Goal: Information Seeking & Learning: Find specific fact

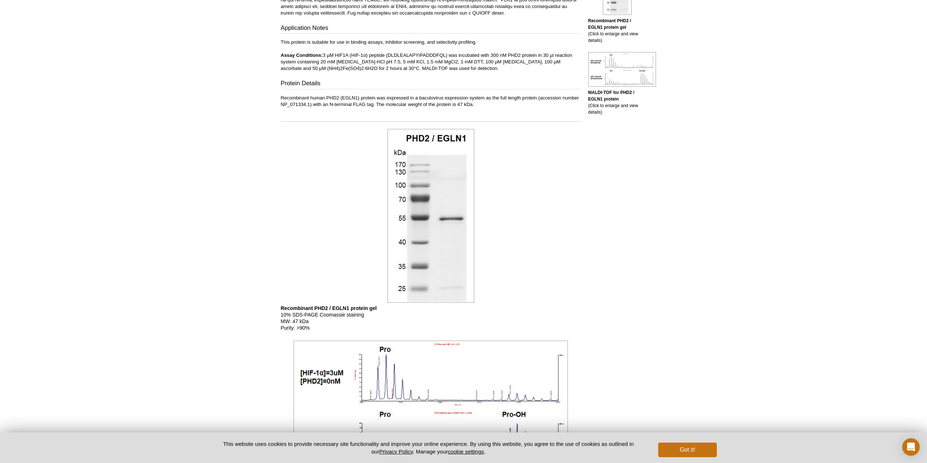
scroll to position [244, 0]
click at [480, 106] on p "Recombinant human PHD2 (EGLN1) protein was expressed in a baculovirus expressio…" at bounding box center [431, 101] width 300 height 13
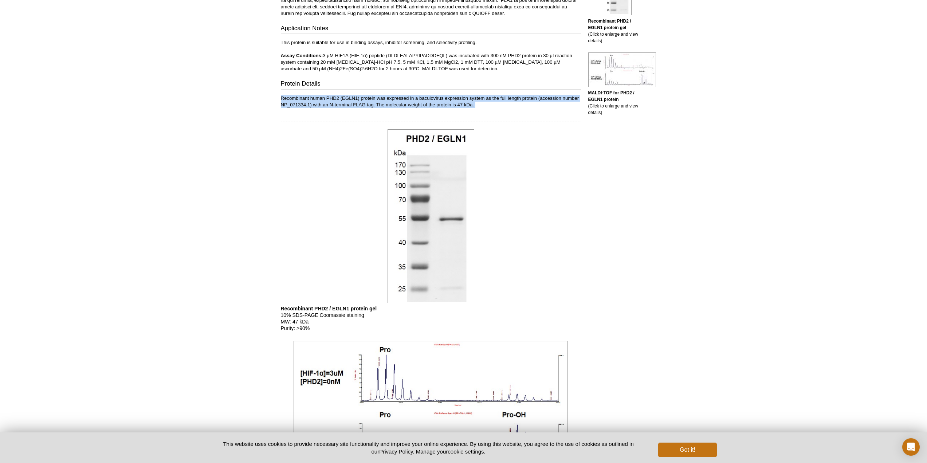
click at [480, 106] on p "Recombinant human PHD2 (EGLN1) protein was expressed in a baculovirus expressio…" at bounding box center [431, 101] width 300 height 13
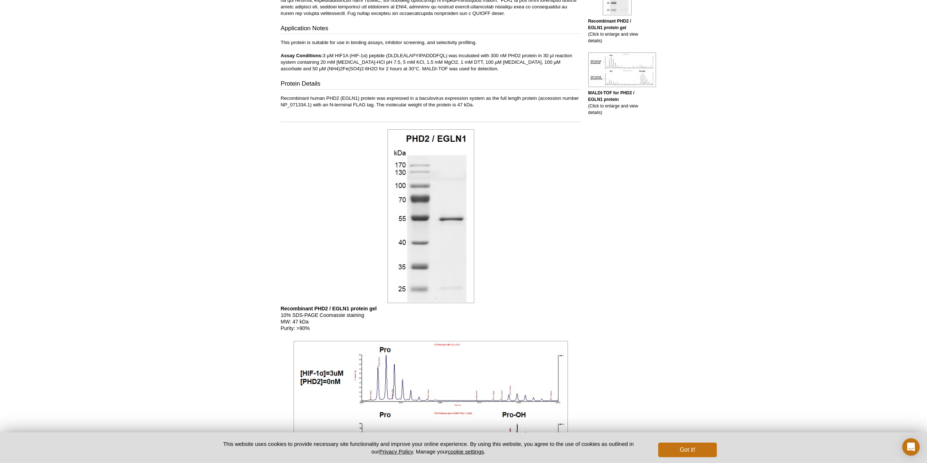
click at [480, 106] on p "Recombinant human PHD2 (EGLN1) protein was expressed in a baculovirus expressio…" at bounding box center [431, 101] width 300 height 13
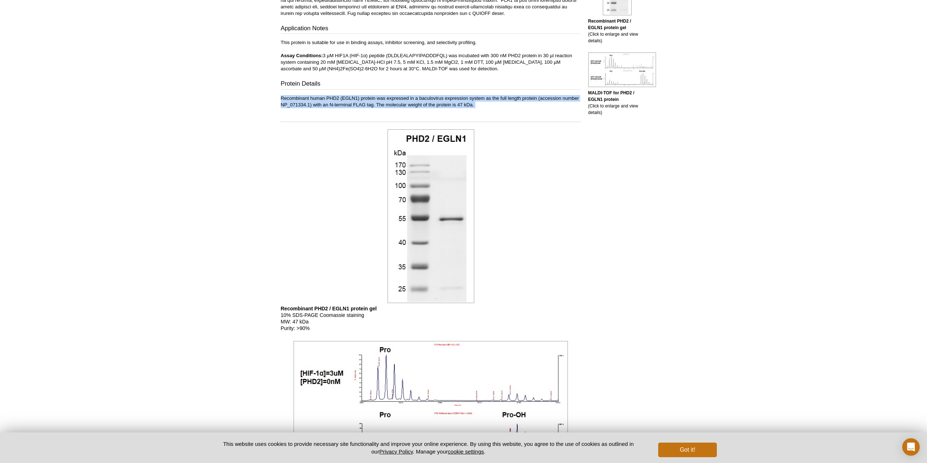
click at [480, 106] on p "Recombinant human PHD2 (EGLN1) protein was expressed in a baculovirus expressio…" at bounding box center [431, 101] width 300 height 13
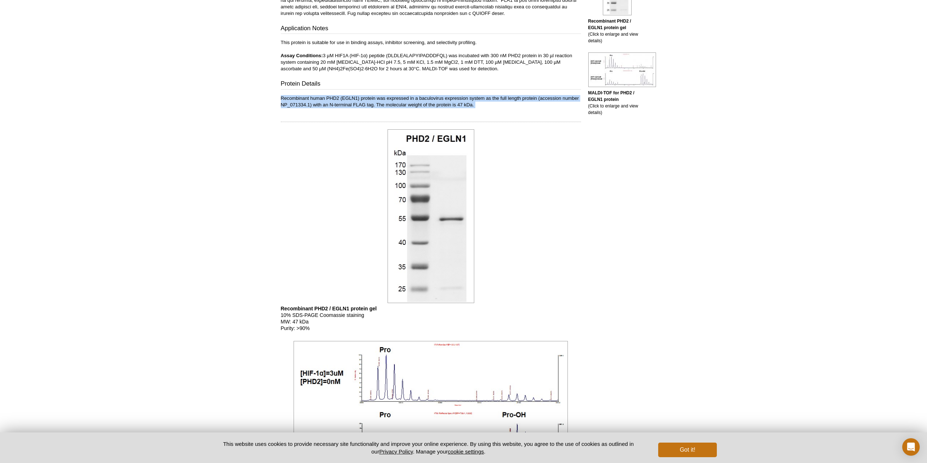
click at [480, 106] on p "Recombinant human PHD2 (EGLN1) protein was expressed in a baculovirus expressio…" at bounding box center [431, 101] width 300 height 13
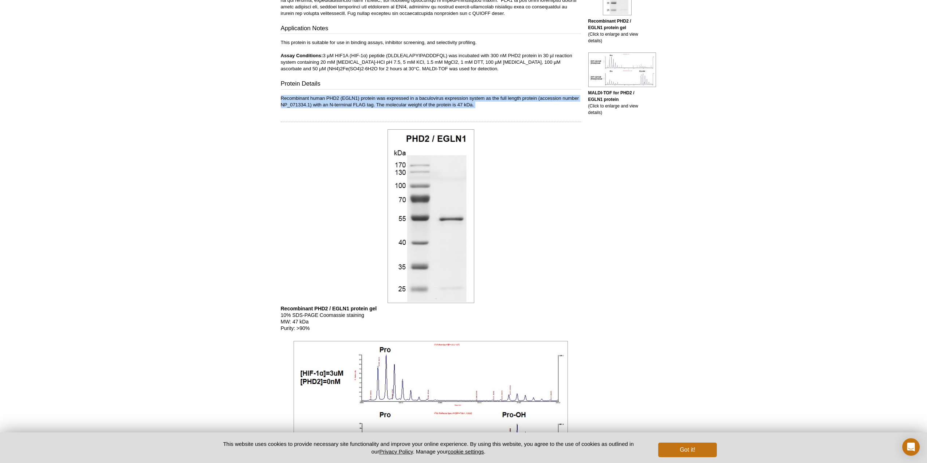
click at [480, 106] on p "Recombinant human PHD2 (EGLN1) protein was expressed in a baculovirus expressio…" at bounding box center [431, 101] width 300 height 13
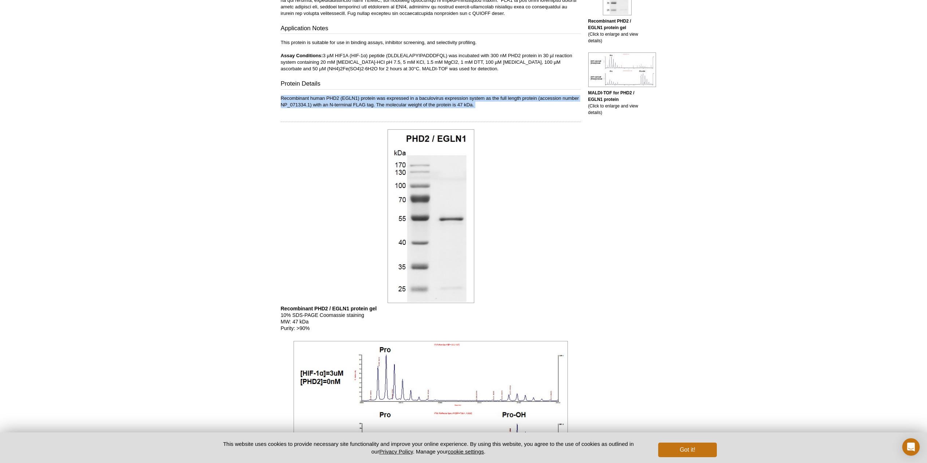
click at [480, 106] on p "Recombinant human PHD2 (EGLN1) protein was expressed in a baculovirus expressio…" at bounding box center [431, 101] width 300 height 13
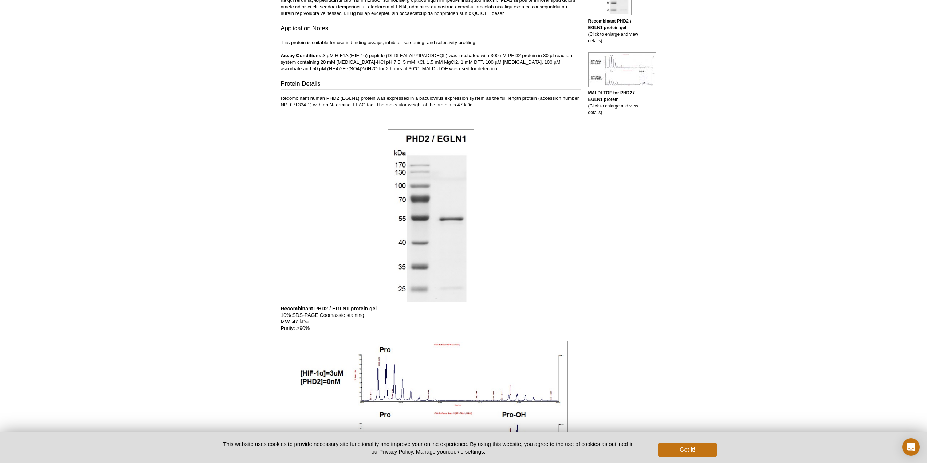
click at [480, 106] on p "Recombinant human PHD2 (EGLN1) protein was expressed in a baculovirus expressio…" at bounding box center [431, 101] width 300 height 13
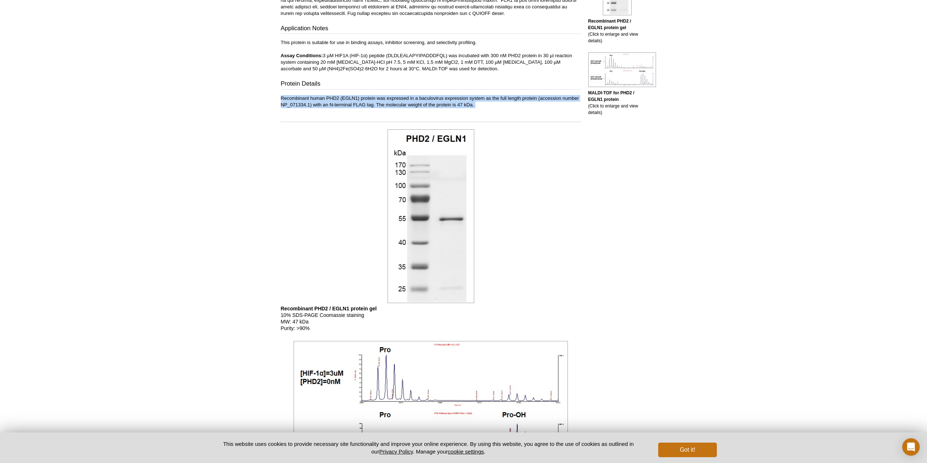
click at [480, 106] on p "Recombinant human PHD2 (EGLN1) protein was expressed in a baculovirus expressio…" at bounding box center [431, 101] width 300 height 13
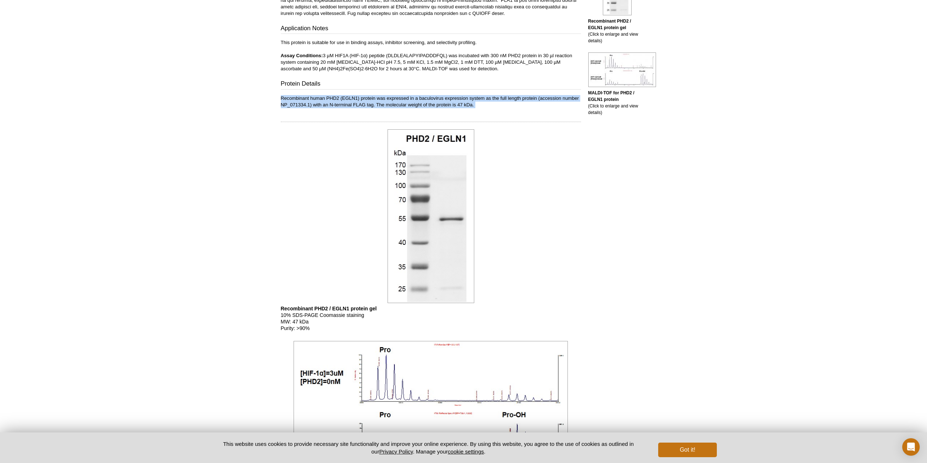
click at [480, 106] on p "Recombinant human PHD2 (EGLN1) protein was expressed in a baculovirus expressio…" at bounding box center [431, 101] width 300 height 13
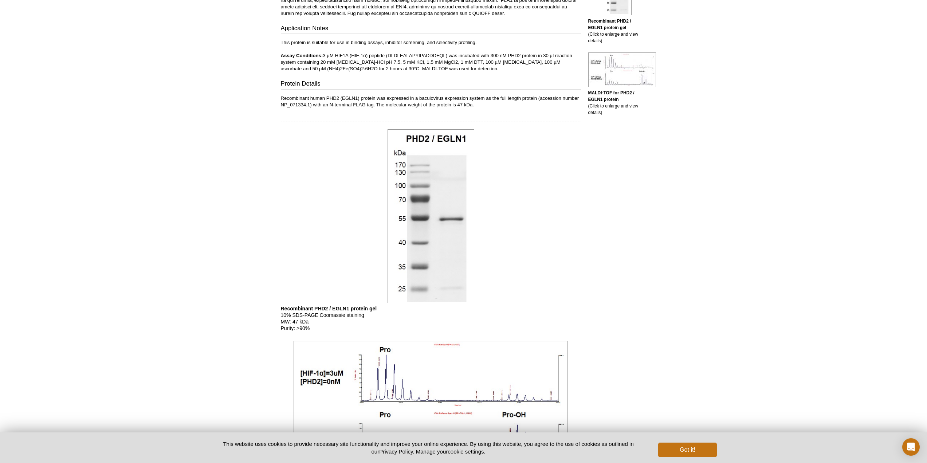
click at [480, 106] on p "Recombinant human PHD2 (EGLN1) protein was expressed in a baculovirus expressio…" at bounding box center [431, 101] width 300 height 13
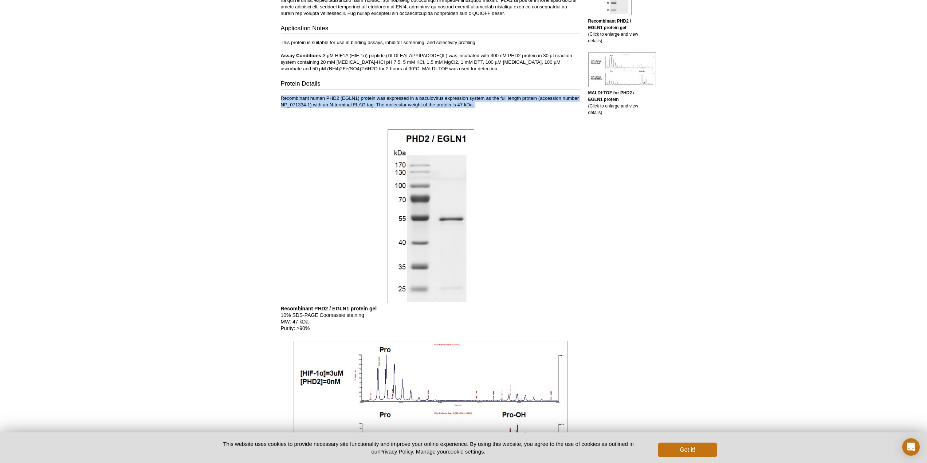
click at [480, 106] on p "Recombinant human PHD2 (EGLN1) protein was expressed in a baculovirus expressio…" at bounding box center [431, 101] width 300 height 13
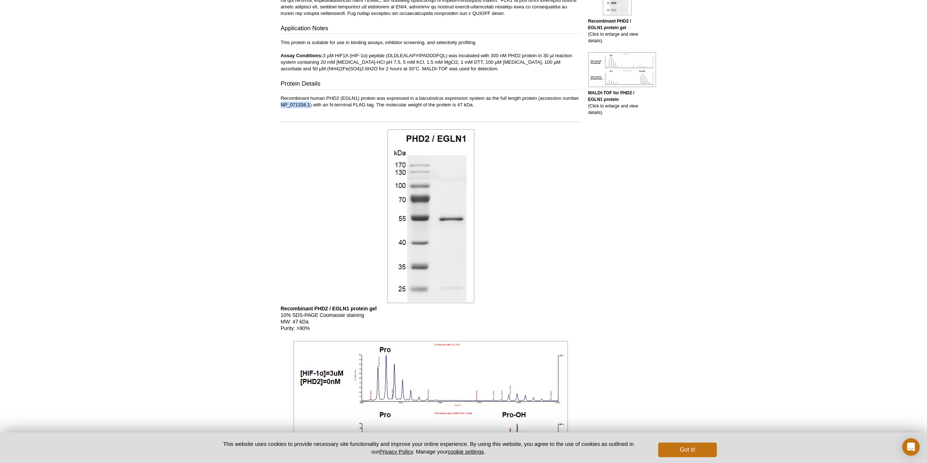
drag, startPoint x: 281, startPoint y: 103, endPoint x: 310, endPoint y: 105, distance: 29.2
click at [310, 105] on p "Recombinant human PHD2 (EGLN1) protein was expressed in a baculovirus expressio…" at bounding box center [431, 101] width 300 height 13
copy p "NP_071334.1"
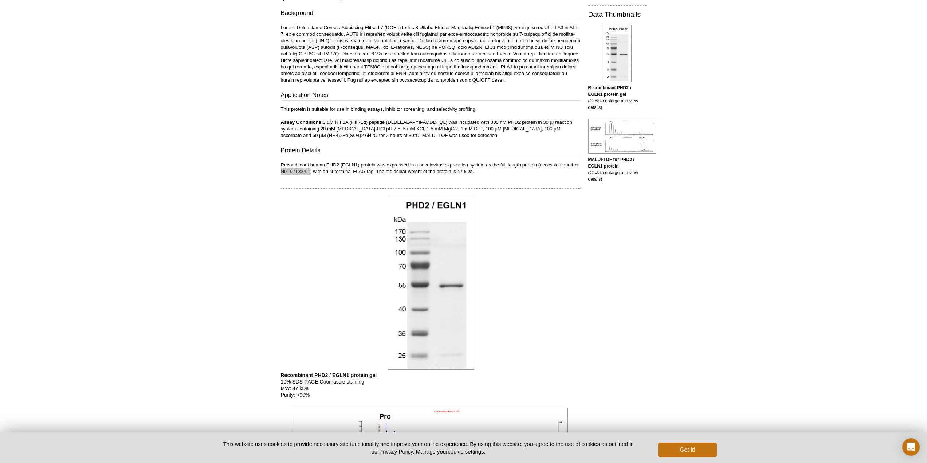
scroll to position [0, 0]
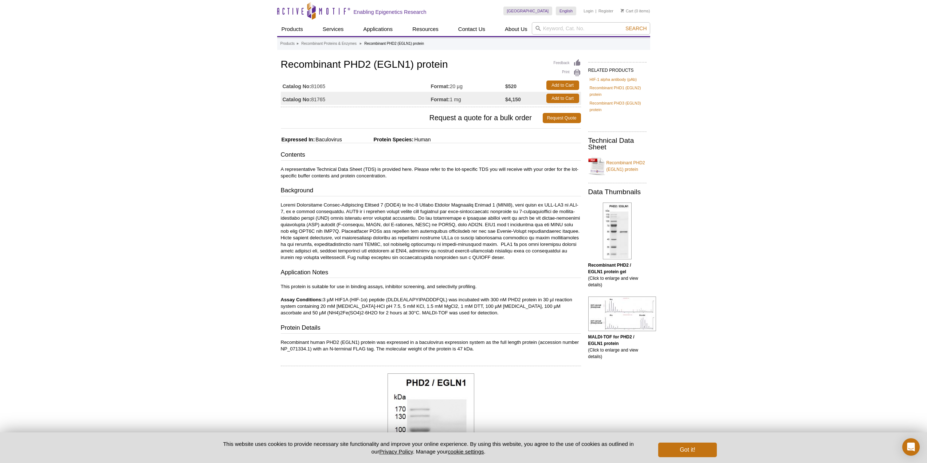
click at [467, 211] on p at bounding box center [431, 231] width 300 height 59
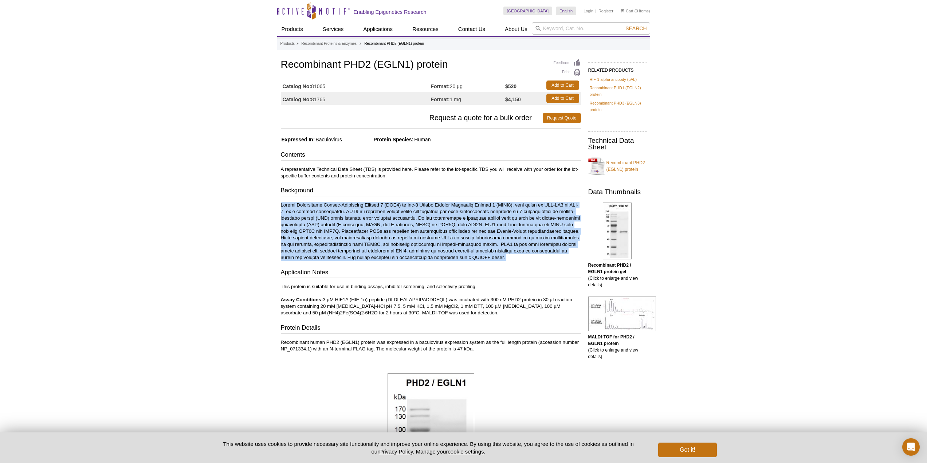
click at [467, 211] on p at bounding box center [431, 231] width 300 height 59
click at [443, 220] on p at bounding box center [431, 231] width 300 height 59
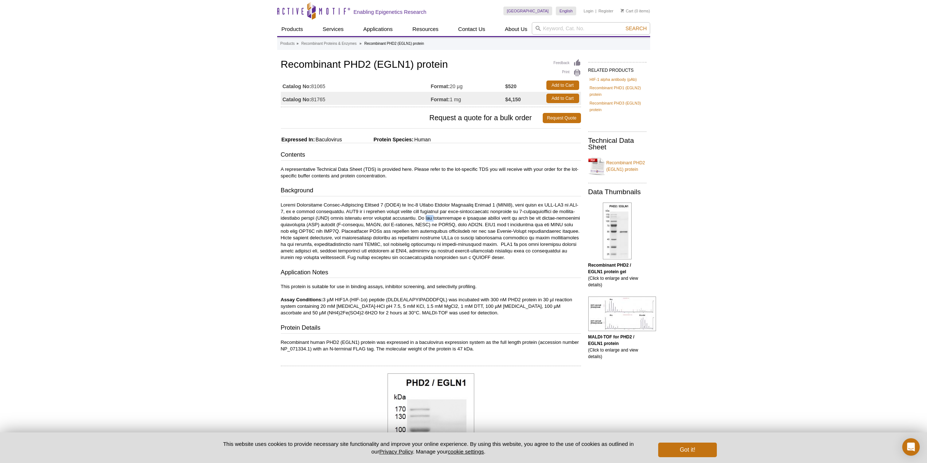
click at [443, 220] on p at bounding box center [431, 231] width 300 height 59
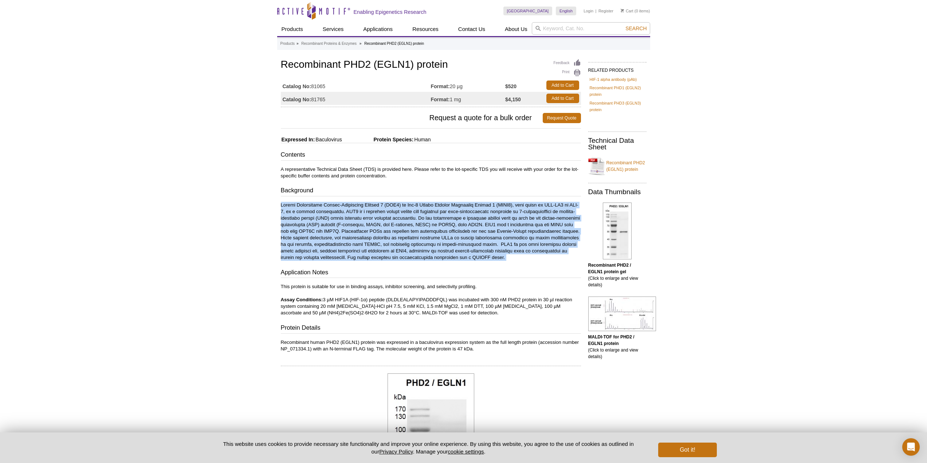
click at [443, 220] on p at bounding box center [431, 231] width 300 height 59
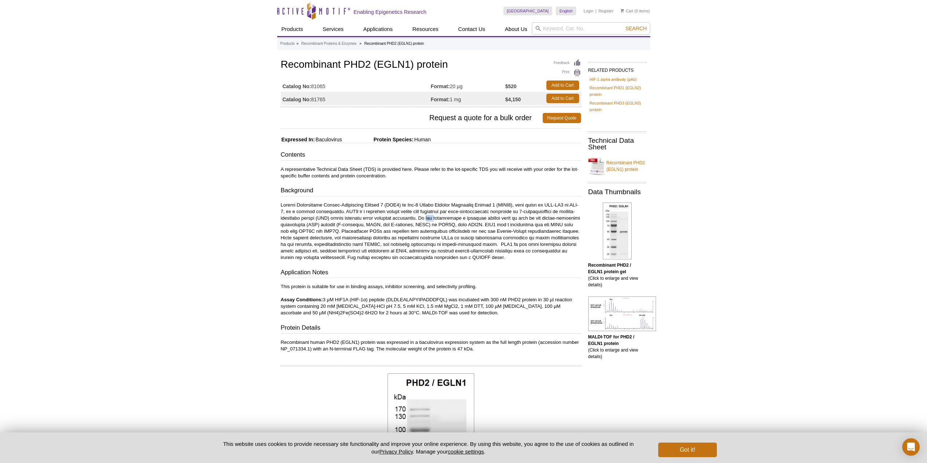
click at [443, 220] on p at bounding box center [431, 231] width 300 height 59
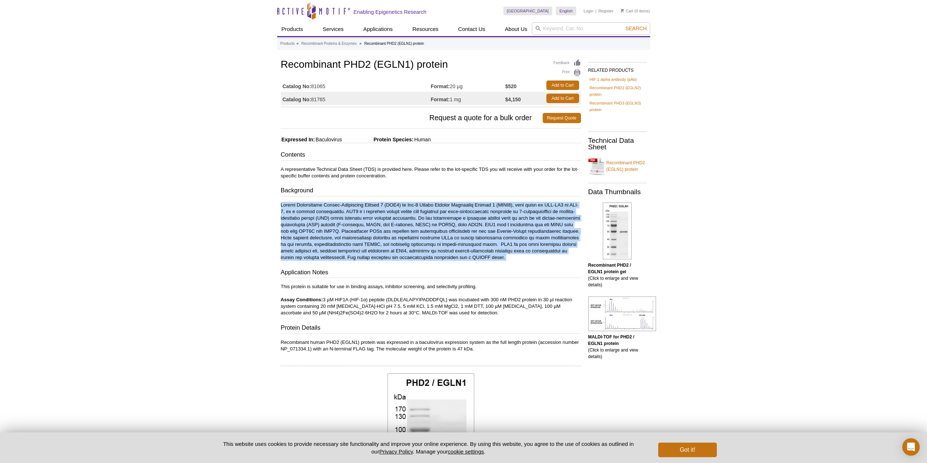
click at [443, 220] on p at bounding box center [431, 231] width 300 height 59
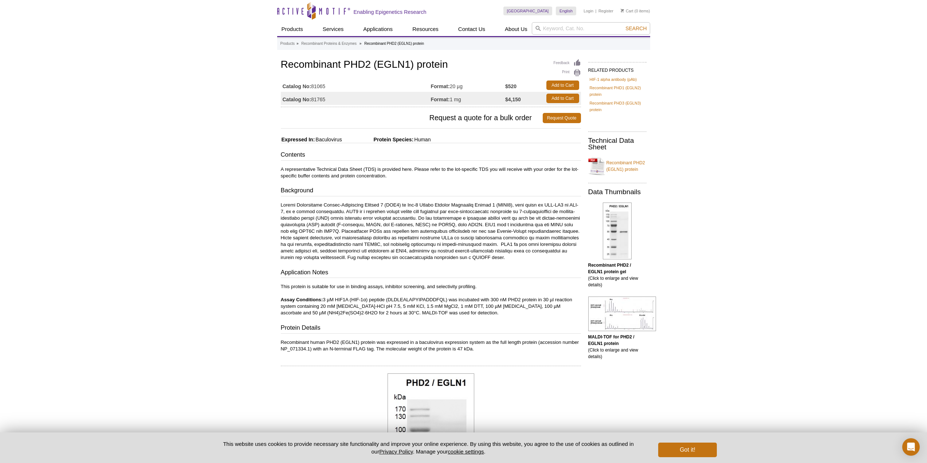
click at [443, 220] on p at bounding box center [431, 231] width 300 height 59
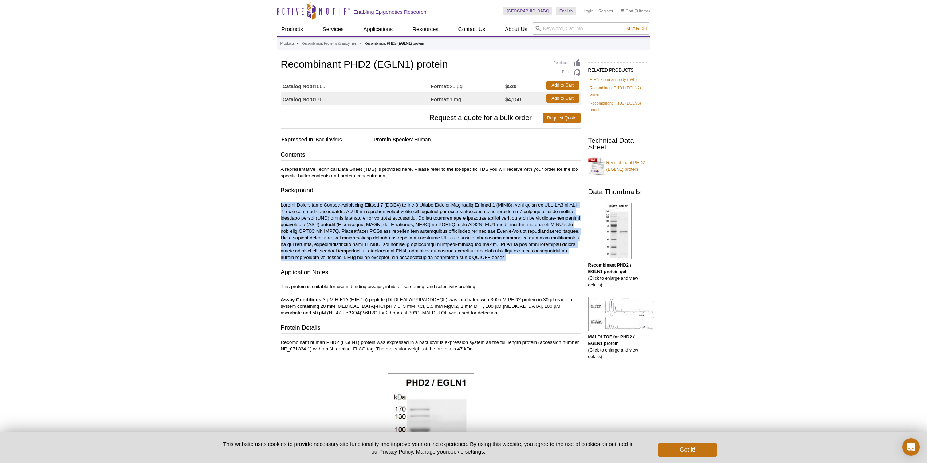
click at [443, 220] on p at bounding box center [431, 231] width 300 height 59
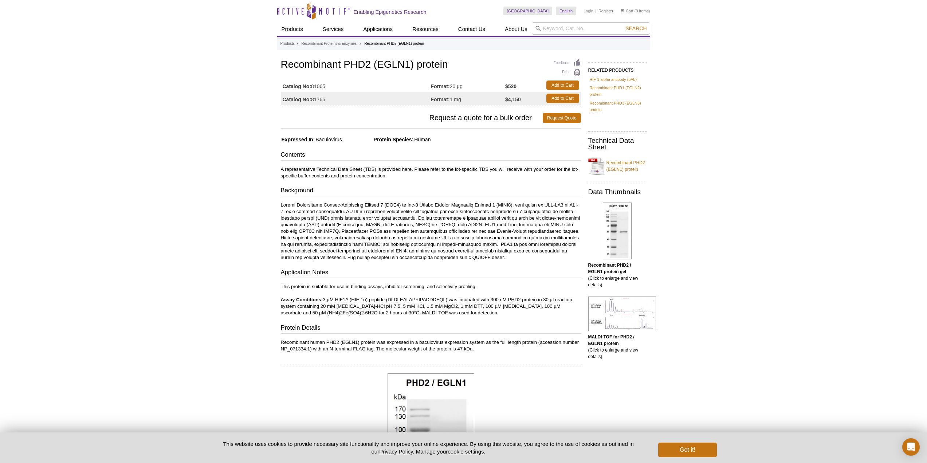
click at [443, 220] on p at bounding box center [431, 231] width 300 height 59
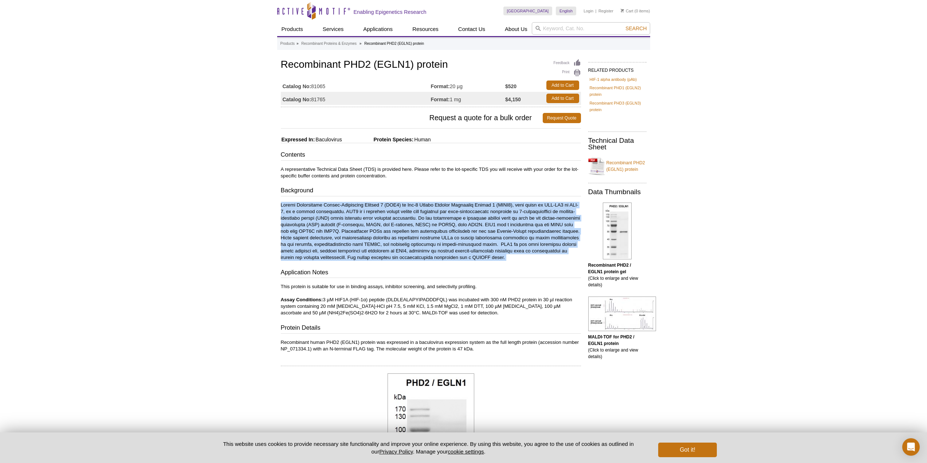
click at [443, 221] on p at bounding box center [431, 231] width 300 height 59
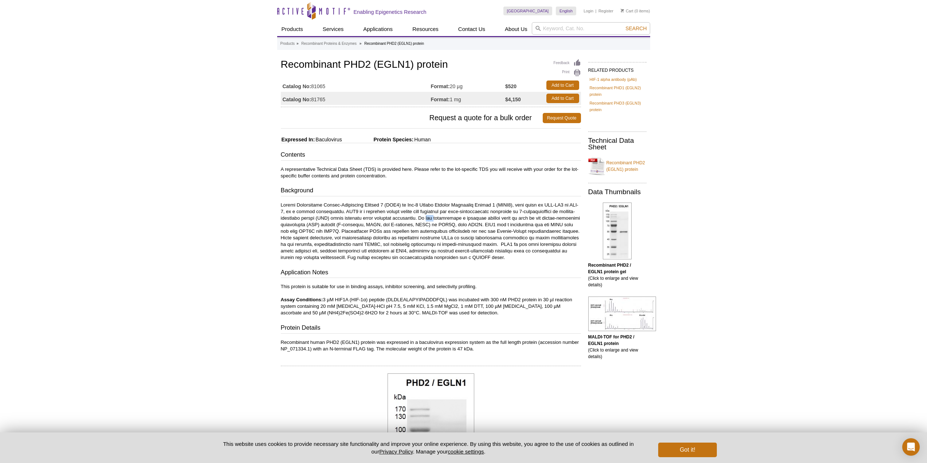
click at [443, 221] on p at bounding box center [431, 231] width 300 height 59
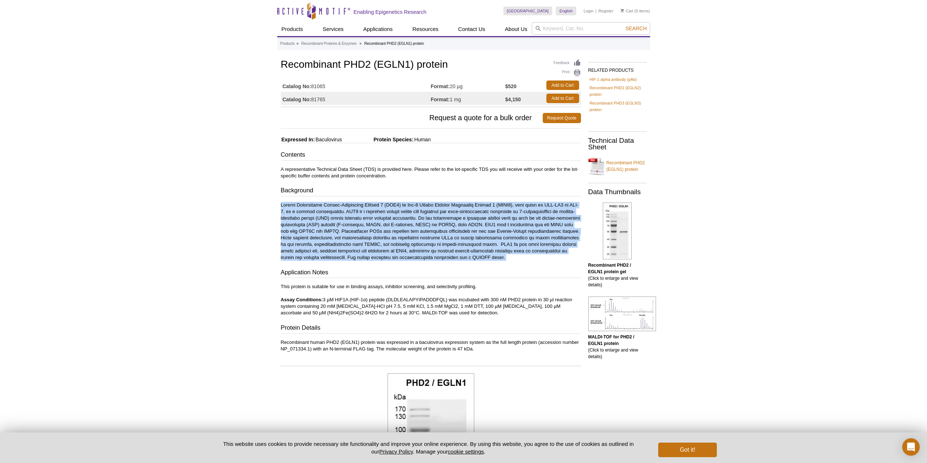
click at [443, 221] on p at bounding box center [431, 231] width 300 height 59
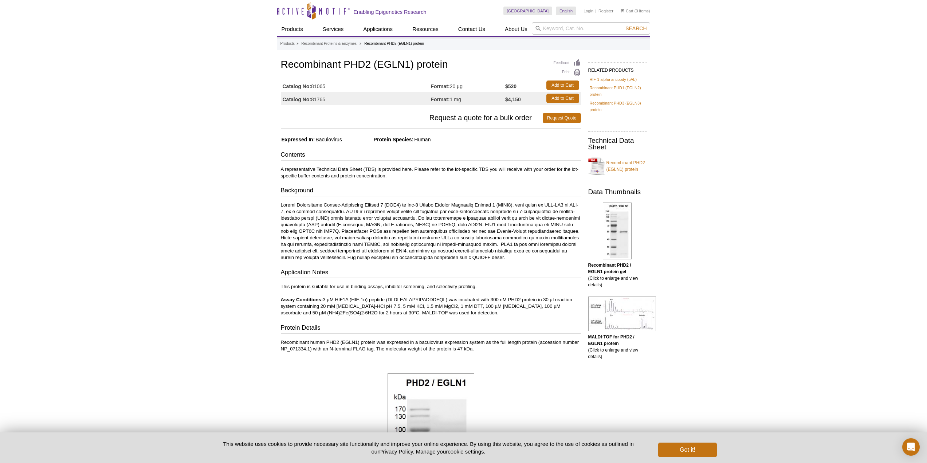
click at [509, 238] on p at bounding box center [431, 231] width 300 height 59
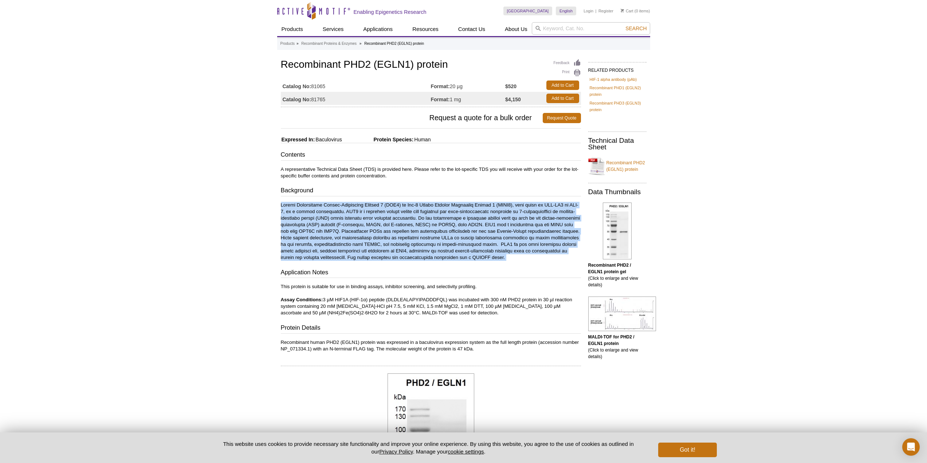
click at [509, 238] on p at bounding box center [431, 231] width 300 height 59
click at [502, 243] on p at bounding box center [431, 231] width 300 height 59
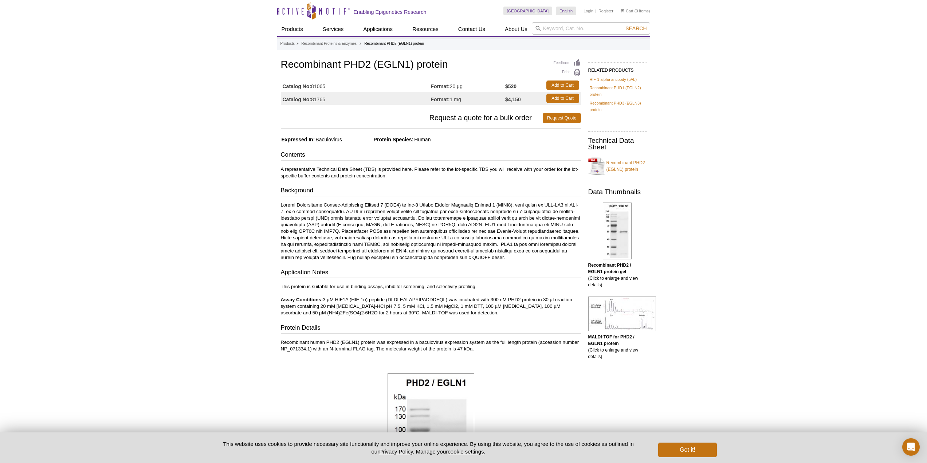
click at [425, 224] on p at bounding box center [431, 231] width 300 height 59
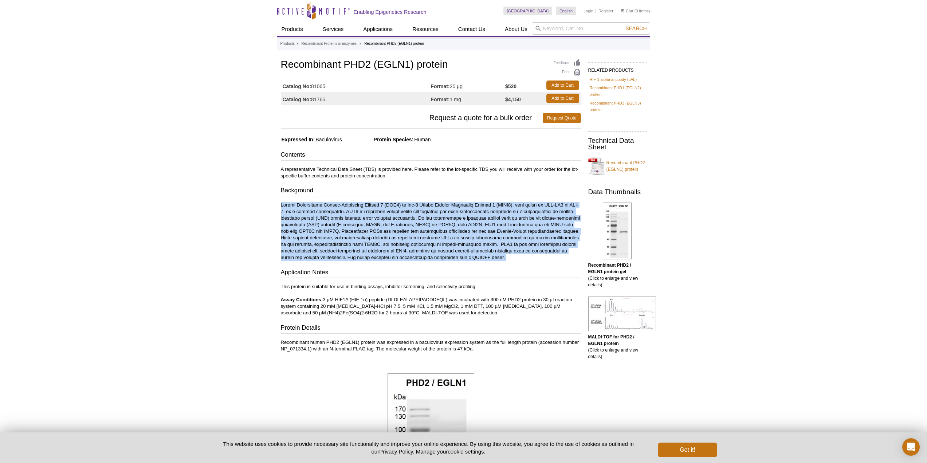
click at [425, 224] on p at bounding box center [431, 231] width 300 height 59
click at [419, 227] on p at bounding box center [431, 231] width 300 height 59
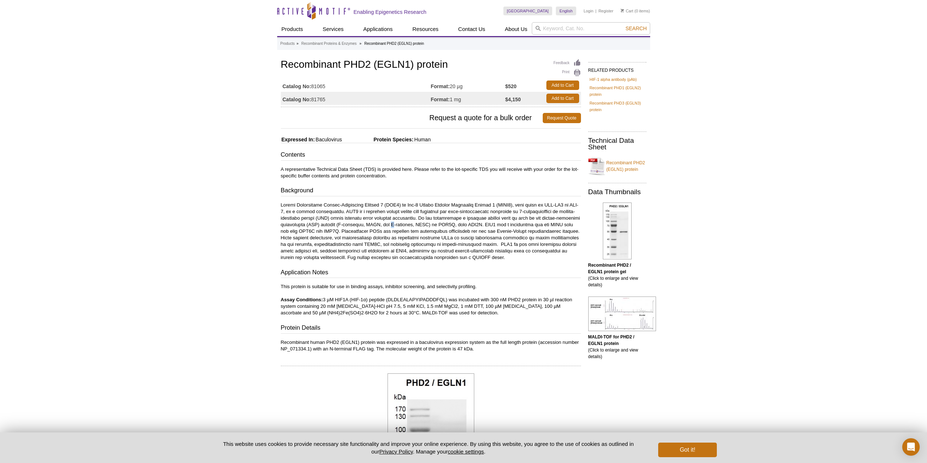
click at [419, 227] on p at bounding box center [431, 231] width 300 height 59
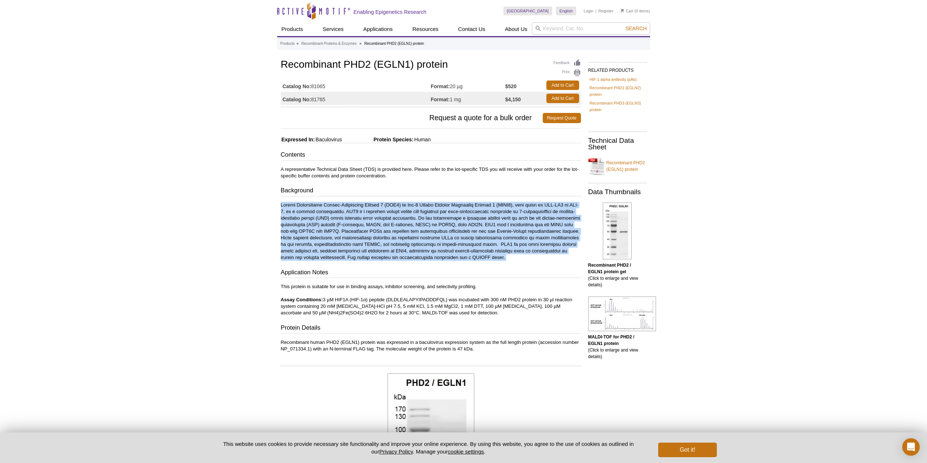
click at [419, 227] on p at bounding box center [431, 231] width 300 height 59
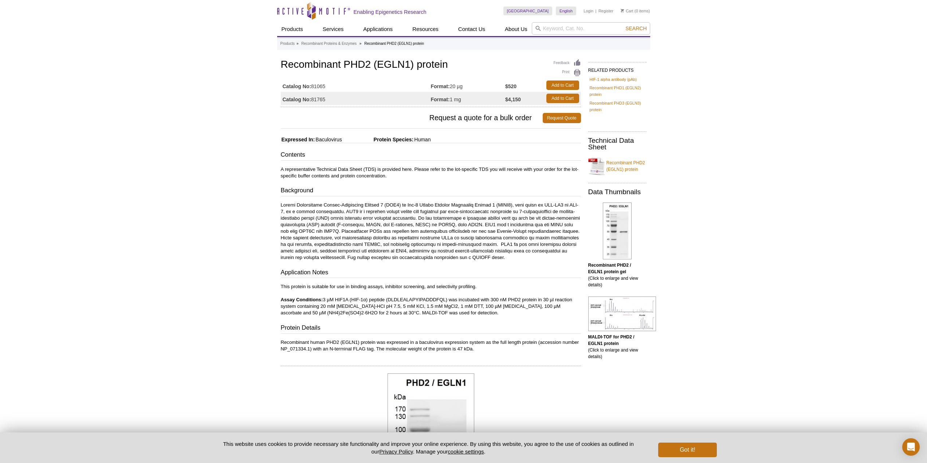
click at [419, 227] on p at bounding box center [431, 231] width 300 height 59
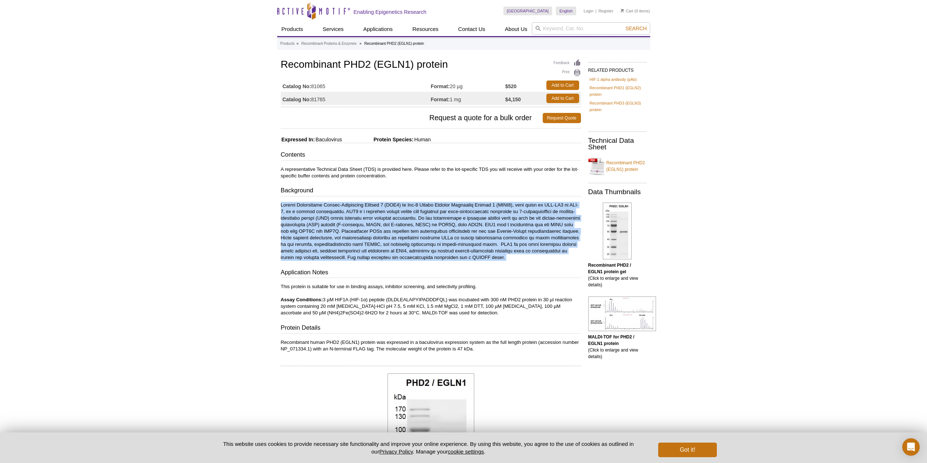
click at [419, 227] on p at bounding box center [431, 231] width 300 height 59
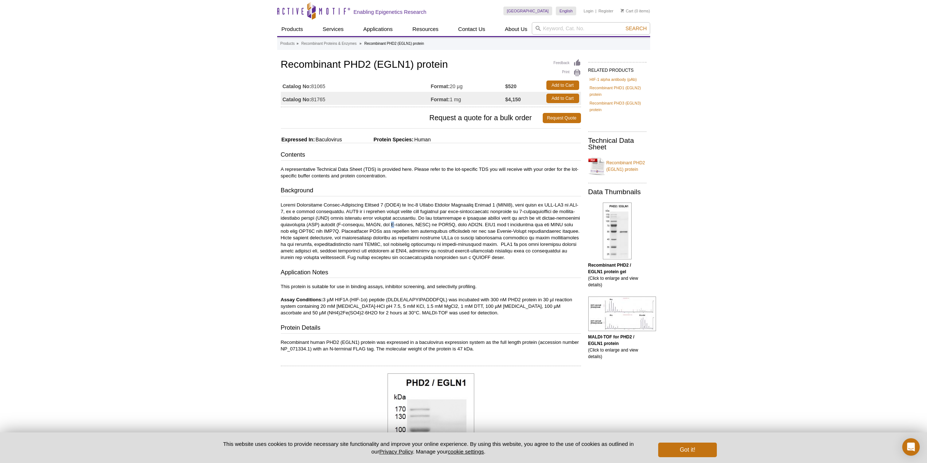
click at [419, 227] on p at bounding box center [431, 231] width 300 height 59
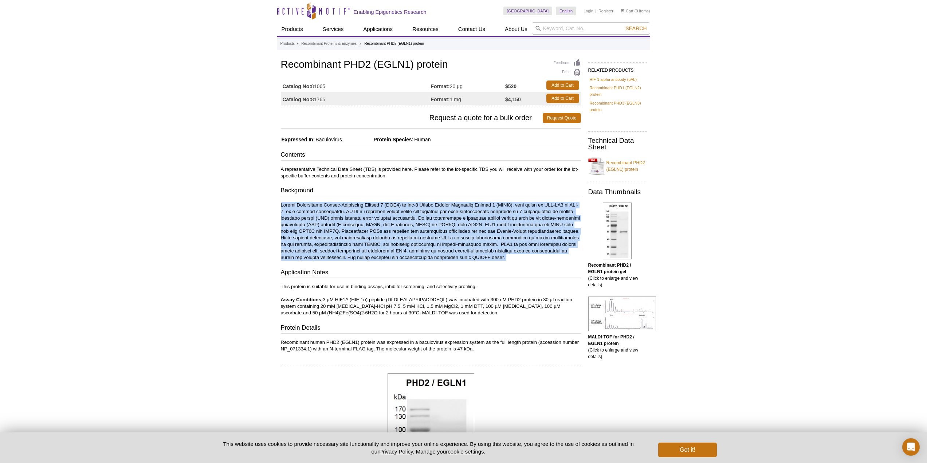
click at [419, 227] on p at bounding box center [431, 231] width 300 height 59
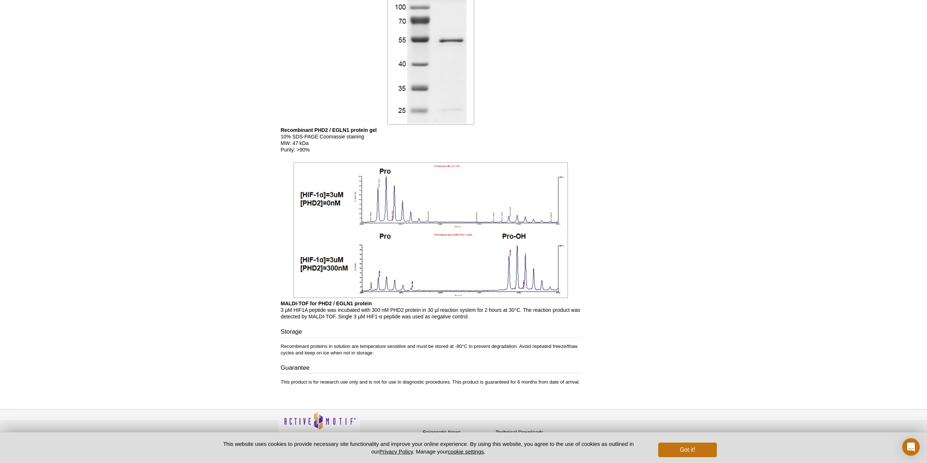
scroll to position [432, 0]
